Goal: Information Seeking & Learning: Learn about a topic

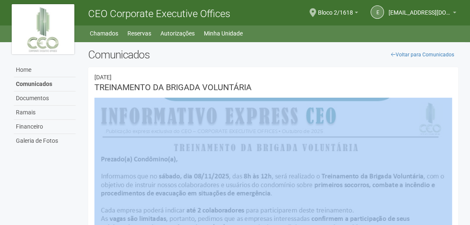
drag, startPoint x: 469, startPoint y: 83, endPoint x: 472, endPoint y: 99, distance: 16.6
click at [470, 99] on html "Aguarde... CEO Corporate Executive Offices e [EMAIL_ADDRESS][DOMAIN_NAME] [EMAI…" at bounding box center [235, 112] width 470 height 225
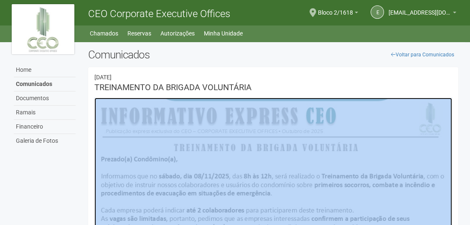
click at [363, 157] on img at bounding box center [273, 212] width 358 height 229
click at [398, 148] on img at bounding box center [273, 212] width 358 height 229
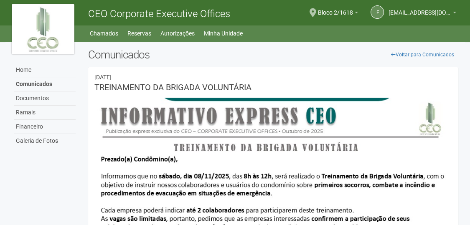
click at [67, 164] on div "Home Comunicados Documentos Ramais Financeiro Galeria de Fotos Voltar para Comu…" at bounding box center [235, 201] width 460 height 318
click at [470, 139] on html "Aguarde... CEO Corporate Executive Offices e [EMAIL_ADDRESS][DOMAIN_NAME] [EMAI…" at bounding box center [235, 112] width 470 height 225
drag, startPoint x: 468, startPoint y: 130, endPoint x: 471, endPoint y: 144, distance: 14.7
click at [470, 144] on html "Aguarde... CEO Corporate Executive Offices e [EMAIL_ADDRESS][DOMAIN_NAME] [EMAI…" at bounding box center [235, 112] width 470 height 225
click at [469, 150] on body "Aguarde... CEO Corporate Executive Offices e [EMAIL_ADDRESS][DOMAIN_NAME] [EMAI…" at bounding box center [235, 112] width 470 height 225
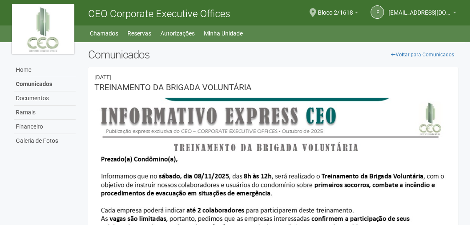
click at [315, 69] on div "Voltar para Comunicados Comunicados [DATE] TREINAMENTO DA BRIGADA VOLUNTÁRIA An…" at bounding box center [273, 204] width 383 height 312
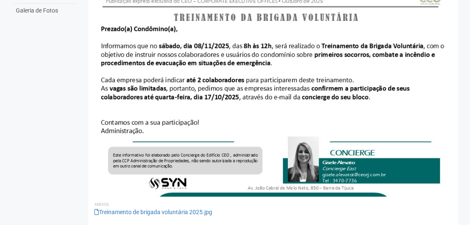
scroll to position [135, 0]
